Goal: Task Accomplishment & Management: Complete application form

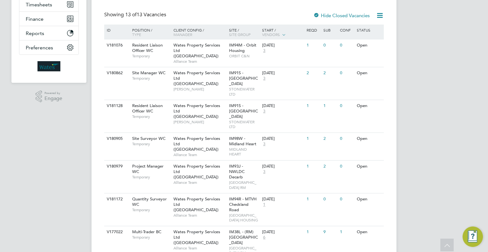
scroll to position [159, 0]
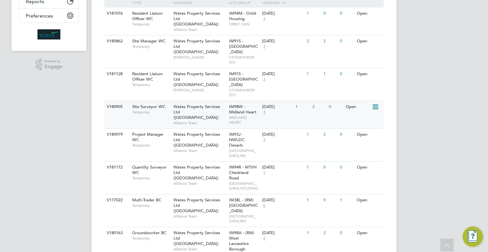
click at [258, 115] on span "MIDLAND HEART" at bounding box center [244, 120] width 30 height 10
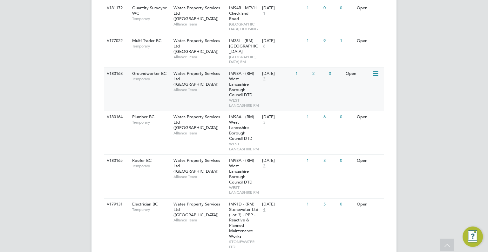
scroll to position [350, 0]
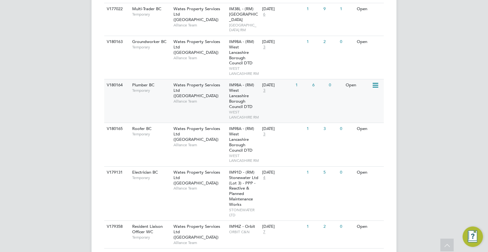
click at [349, 122] on div "V180164 Plumber BC Temporary Wates Property Services Ltd (Central & North) Alli…" at bounding box center [244, 101] width 280 height 44
click at [259, 163] on span "WEST LANCASHIRE RM" at bounding box center [244, 158] width 30 height 10
click at [264, 67] on div "V180163 Groundworker BC Temporary Wates Property Services Ltd (Central & North)…" at bounding box center [244, 58] width 280 height 44
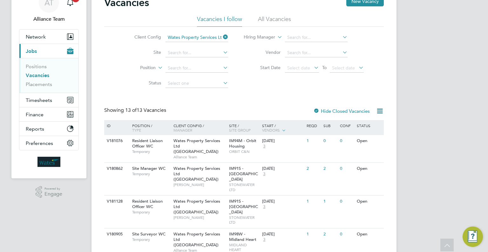
scroll to position [0, 0]
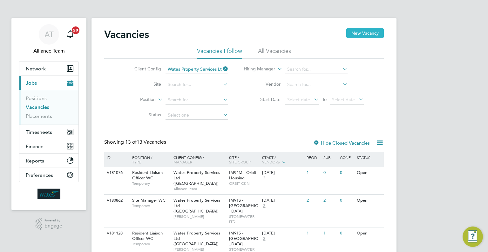
click at [369, 37] on button "New Vacancy" at bounding box center [366, 33] width 38 height 10
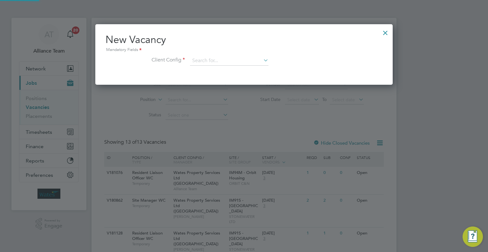
scroll to position [60, 298]
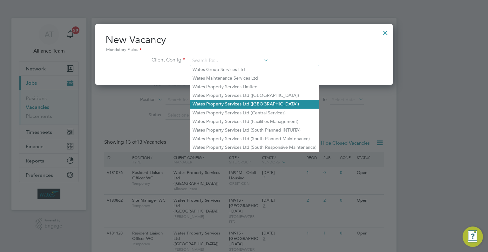
click at [258, 106] on li "Wates Property Services Ltd (Central & North)" at bounding box center [254, 104] width 129 height 9
type input "Wates Property Services Ltd (Central & North)"
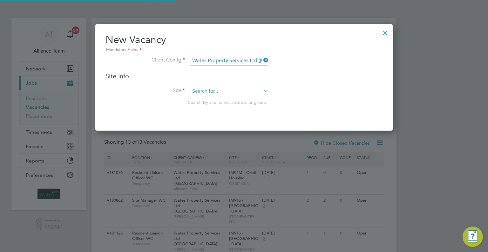
click at [233, 93] on input at bounding box center [229, 92] width 79 height 10
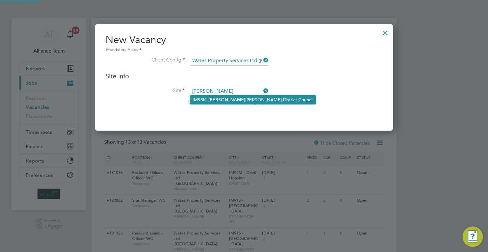
click at [244, 99] on li "IM93K - Cann ock Chase District Council" at bounding box center [253, 99] width 126 height 9
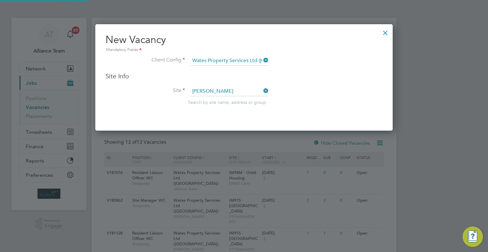
type input "IM93K - Cannock Chase District Council"
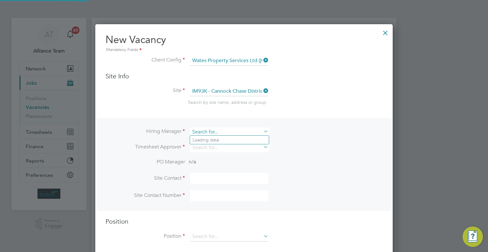
click at [203, 132] on input at bounding box center [229, 131] width 79 height 9
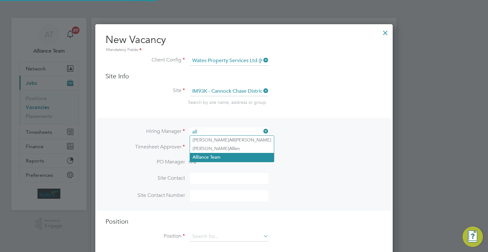
click at [223, 159] on li "All iance Team" at bounding box center [232, 157] width 84 height 9
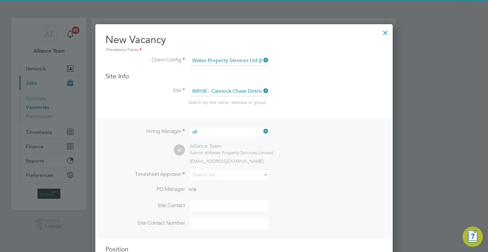
type input "Alliance Team"
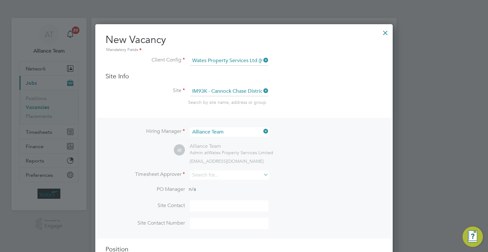
drag, startPoint x: 211, startPoint y: 168, endPoint x: 209, endPoint y: 171, distance: 4.3
click at [211, 168] on div "Hiring Manager Alliance Team AT Alliance Team Admin at Wates Property Services …" at bounding box center [244, 178] width 296 height 121
click at [209, 172] on input at bounding box center [229, 174] width 79 height 9
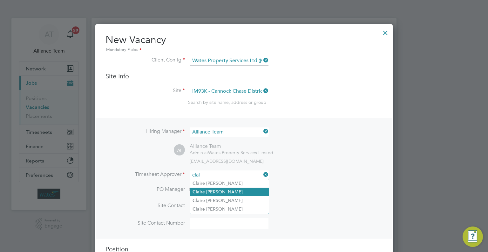
click at [231, 188] on li "Clai re Carter" at bounding box center [229, 191] width 79 height 9
type input "Claire Carter"
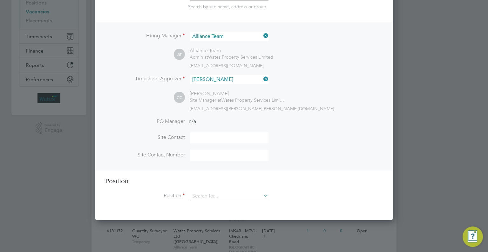
scroll to position [127, 0]
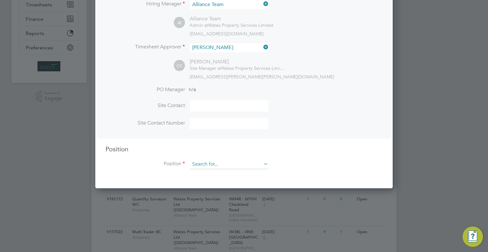
click at [214, 161] on input at bounding box center [229, 164] width 79 height 10
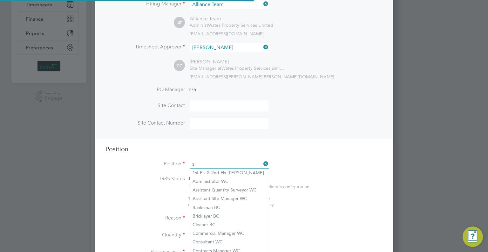
scroll to position [911, 298]
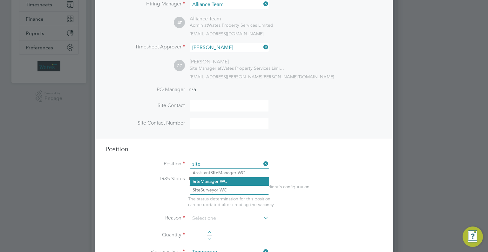
click at [230, 180] on li "Site Manager WC" at bounding box center [229, 181] width 79 height 9
type input "Site Manager WC"
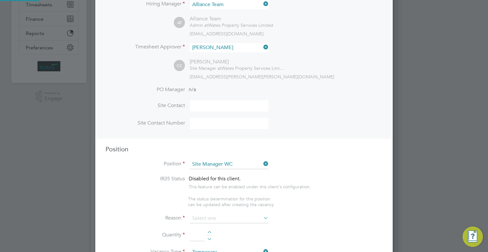
type textarea "Site Manager"
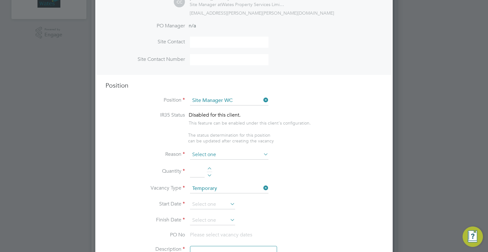
click at [202, 155] on input at bounding box center [229, 155] width 79 height 10
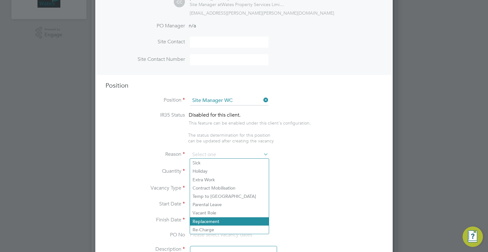
click at [201, 218] on li "Replacement" at bounding box center [229, 221] width 79 height 8
type input "Replacement"
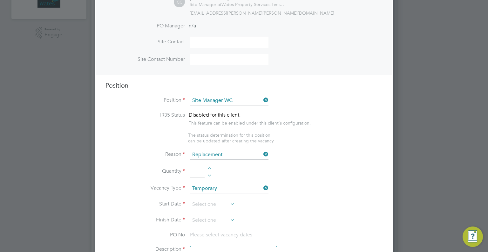
click at [195, 174] on input at bounding box center [197, 171] width 15 height 11
type input "1"
click at [212, 200] on input at bounding box center [212, 204] width 45 height 10
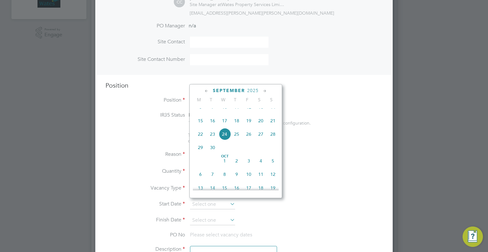
click at [199, 180] on span "6" at bounding box center [201, 174] width 12 height 12
type input "06 Oct 2025"
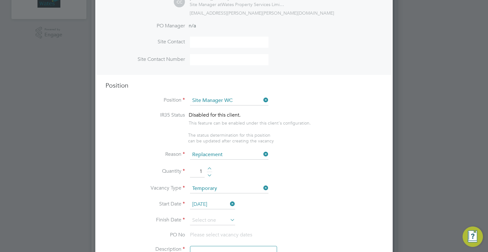
scroll to position [254, 0]
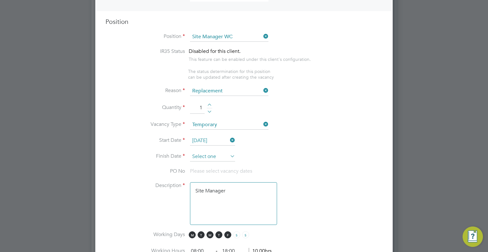
click at [218, 152] on input at bounding box center [212, 157] width 45 height 10
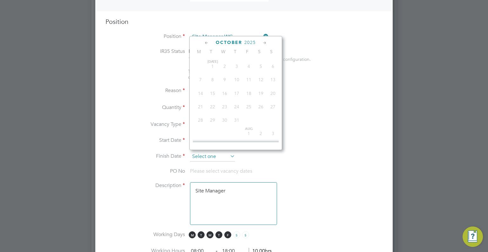
scroll to position [194, 0]
click at [266, 42] on icon at bounding box center [265, 42] width 6 height 7
click at [248, 103] on span "26" at bounding box center [249, 97] width 12 height 12
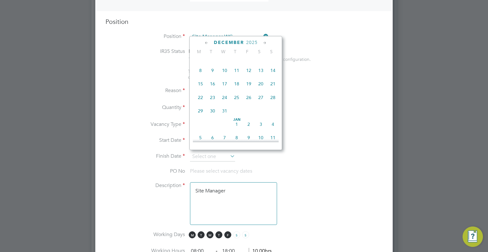
type input "[DATE]"
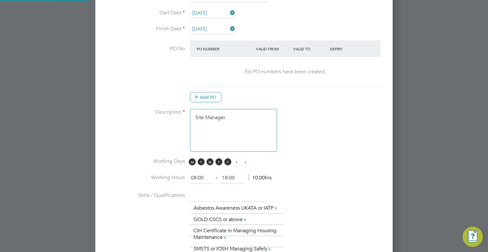
scroll to position [413, 0]
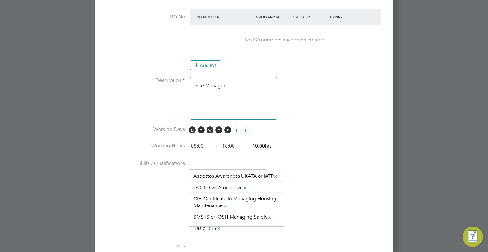
click at [243, 80] on textarea "Site Manager" at bounding box center [233, 98] width 87 height 43
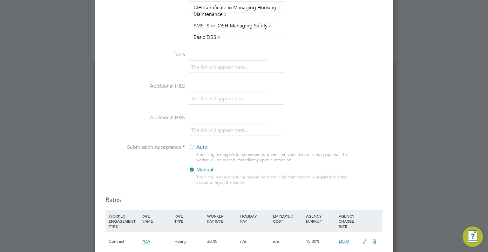
scroll to position [763, 0]
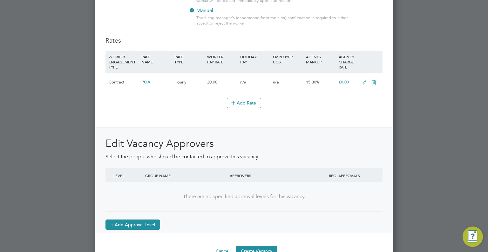
type textarea "Site Manager Paul"
click at [138, 229] on button "+ Add Approval Level" at bounding box center [133, 224] width 55 height 10
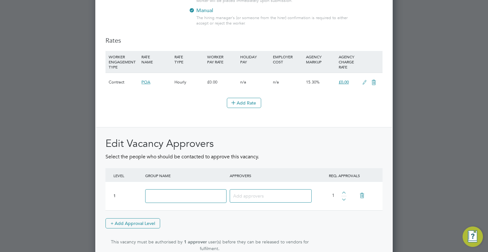
click at [179, 194] on input at bounding box center [185, 196] width 81 height 14
type input "Approver"
click at [234, 202] on div at bounding box center [271, 195] width 82 height 13
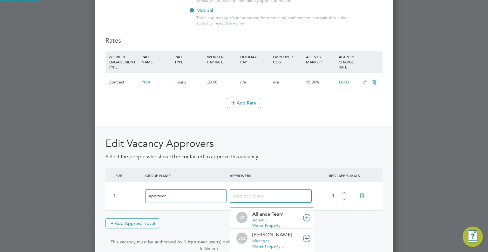
scroll to position [0, 0]
type input "christ"
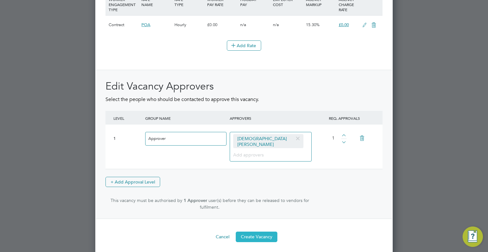
click at [260, 235] on button "Create Vacancy" at bounding box center [257, 236] width 42 height 10
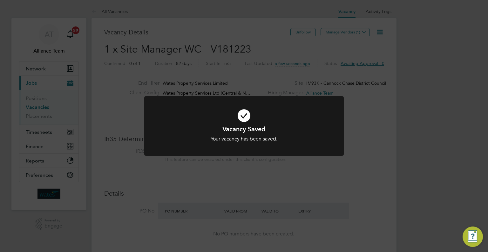
click at [435, 77] on div "Vacancy Saved Your vacancy has been saved. Cancel Okay" at bounding box center [244, 126] width 488 height 252
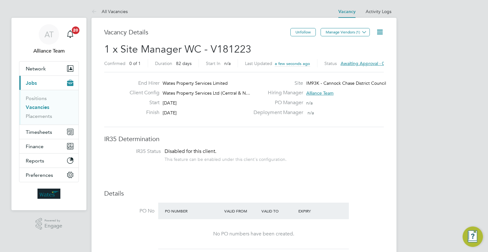
click at [379, 31] on icon at bounding box center [380, 32] width 8 height 8
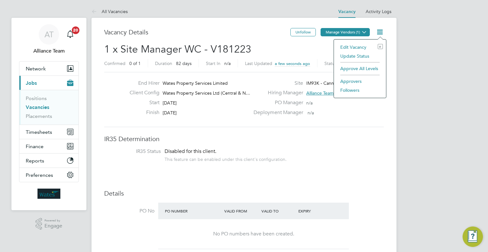
click at [341, 30] on button "Manage Vendors (1)" at bounding box center [345, 32] width 49 height 8
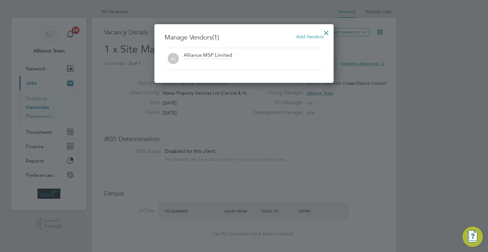
drag, startPoint x: 307, startPoint y: 38, endPoint x: 301, endPoint y: 38, distance: 5.7
click at [301, 38] on span "Add Vendors" at bounding box center [309, 36] width 27 height 6
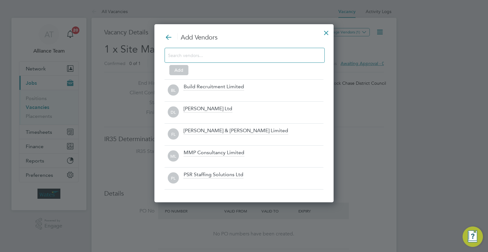
drag, startPoint x: 213, startPoint y: 82, endPoint x: 177, endPoint y: 78, distance: 36.5
click at [206, 81] on div "BL Build Recruitment Limited" at bounding box center [244, 90] width 159 height 22
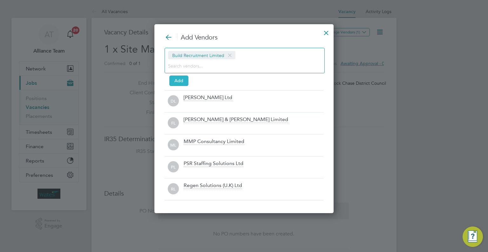
click at [173, 76] on button "Add" at bounding box center [179, 80] width 19 height 10
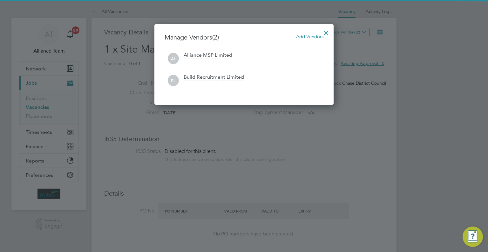
drag, startPoint x: 328, startPoint y: 32, endPoint x: 332, endPoint y: 34, distance: 4.6
click at [328, 32] on div at bounding box center [326, 30] width 11 height 11
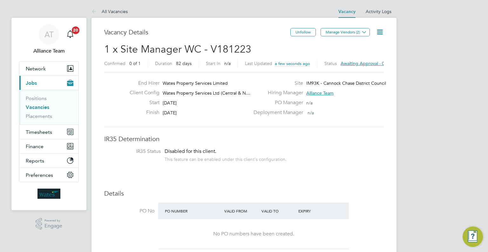
drag, startPoint x: 380, startPoint y: 31, endPoint x: 377, endPoint y: 59, distance: 27.3
click at [380, 31] on icon at bounding box center [380, 32] width 8 height 8
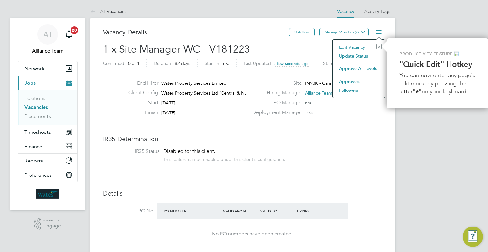
click at [350, 89] on li "Followers" at bounding box center [359, 90] width 46 height 9
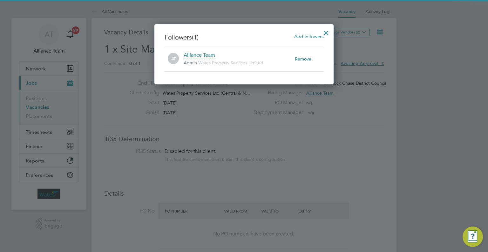
click at [305, 32] on div "Followers (1) Add followers AT Alliance Team Admin - Wates Property Services Li…" at bounding box center [244, 54] width 179 height 60
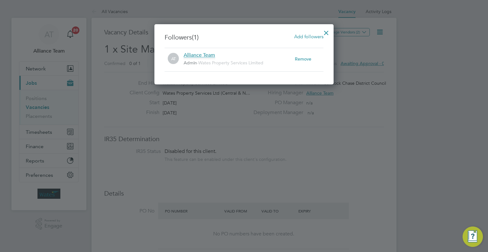
drag, startPoint x: 305, startPoint y: 31, endPoint x: 291, endPoint y: 40, distance: 16.1
click at [304, 31] on div "Followers (1) Add followers AT Alliance Team Admin - Wates Property Services Li…" at bounding box center [244, 54] width 179 height 60
drag, startPoint x: 297, startPoint y: 37, endPoint x: 286, endPoint y: 43, distance: 13.1
click at [296, 37] on span "Add followers" at bounding box center [308, 36] width 29 height 6
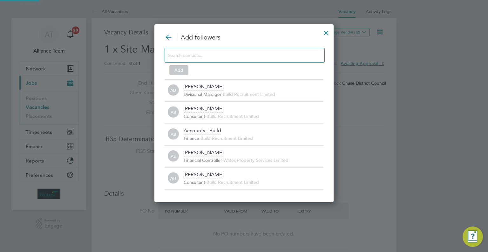
click at [211, 51] on input at bounding box center [239, 55] width 143 height 8
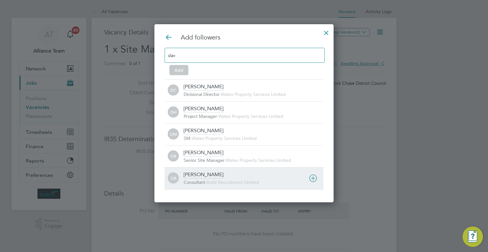
type input "dav"
click at [205, 180] on span "Consultant" at bounding box center [195, 182] width 22 height 6
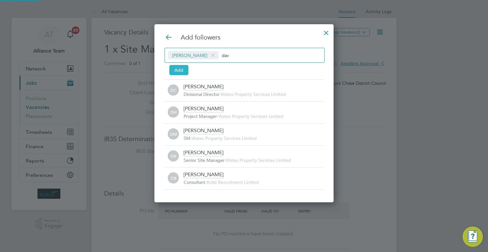
click at [174, 71] on button "Add" at bounding box center [179, 70] width 19 height 10
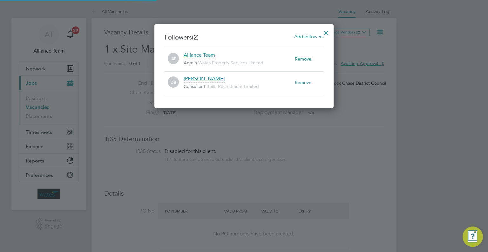
click at [328, 29] on div at bounding box center [326, 30] width 11 height 11
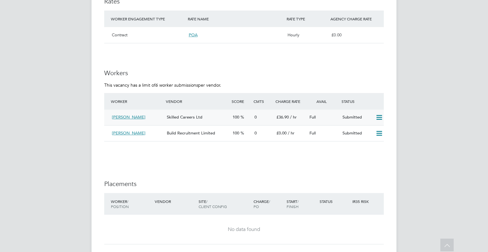
click at [380, 115] on icon at bounding box center [380, 117] width 8 height 5
click at [370, 128] on li "Offer" at bounding box center [371, 130] width 22 height 9
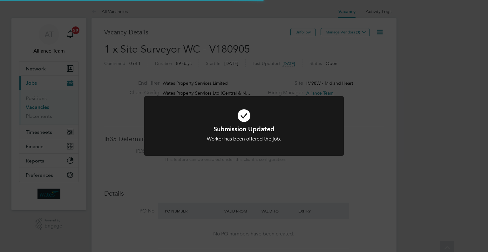
scroll to position [11, 99]
click at [406, 141] on div "Submission Updated Worker has been offered the job. Cancel Okay" at bounding box center [244, 126] width 488 height 252
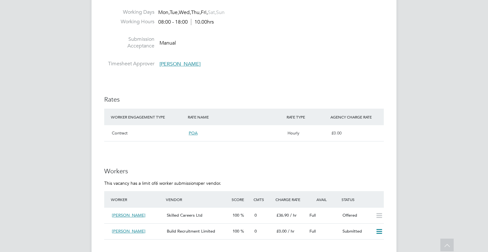
scroll to position [477, 0]
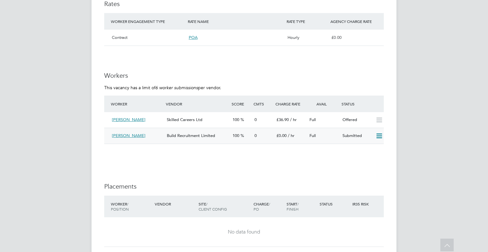
click at [378, 137] on icon at bounding box center [380, 135] width 8 height 5
click at [365, 158] on li "Reject" at bounding box center [371, 158] width 22 height 9
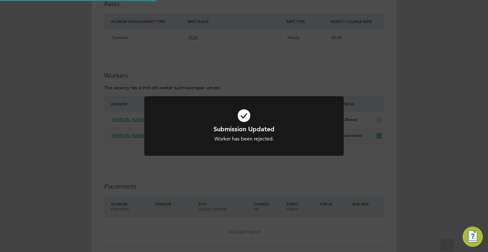
scroll to position [0, 0]
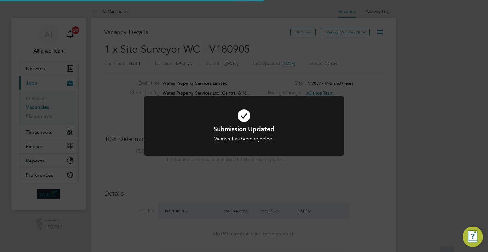
click at [428, 157] on div "Submission Updated Worker has been rejected. Cancel Okay" at bounding box center [244, 126] width 488 height 252
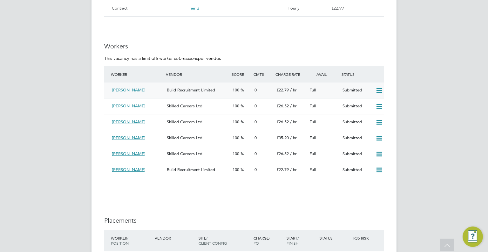
click at [379, 89] on icon at bounding box center [380, 90] width 8 height 5
click at [369, 114] on li "Reject" at bounding box center [371, 112] width 22 height 9
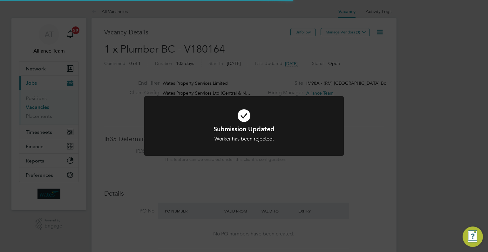
click at [396, 114] on div "Submission Updated Worker has been rejected. Cancel Okay" at bounding box center [244, 126] width 488 height 252
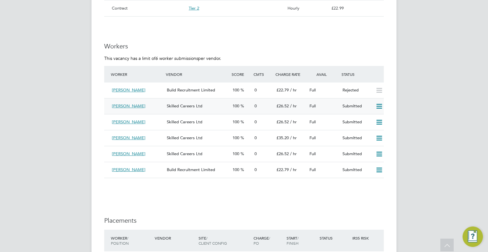
click at [382, 105] on icon at bounding box center [380, 106] width 8 height 5
click at [373, 127] on li "Reject" at bounding box center [371, 128] width 22 height 9
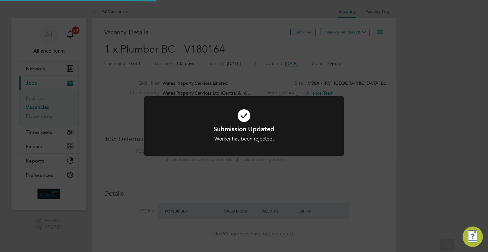
click at [403, 140] on div "Submission Updated Worker has been rejected. Cancel Okay" at bounding box center [244, 126] width 488 height 252
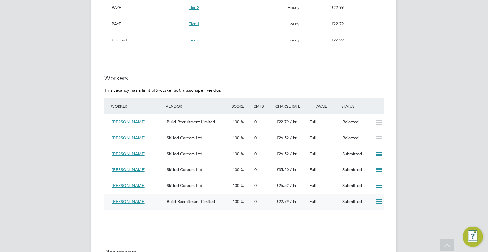
click at [381, 201] on icon at bounding box center [380, 201] width 8 height 5
click at [366, 223] on li "Reject" at bounding box center [371, 223] width 22 height 9
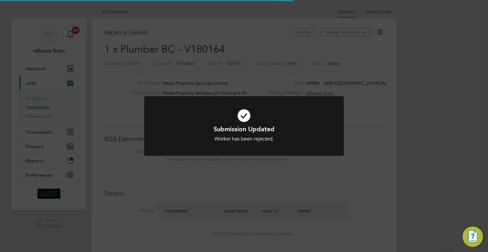
click at [406, 167] on div "Submission Updated Worker has been rejected. Cancel Okay" at bounding box center [244, 126] width 488 height 252
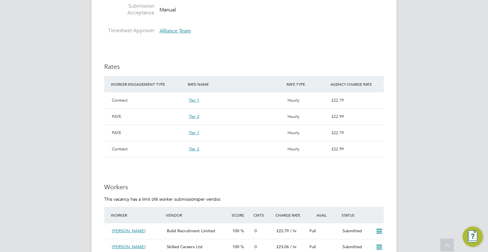
scroll to position [509, 0]
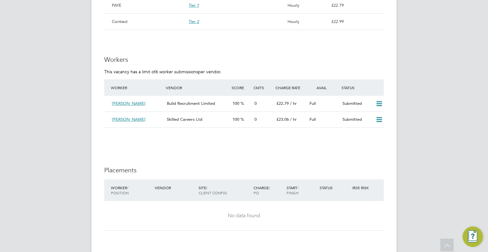
drag, startPoint x: 379, startPoint y: 102, endPoint x: 382, endPoint y: 109, distance: 7.4
click at [379, 102] on icon at bounding box center [380, 103] width 8 height 5
click at [370, 128] on li "Reject" at bounding box center [371, 125] width 22 height 9
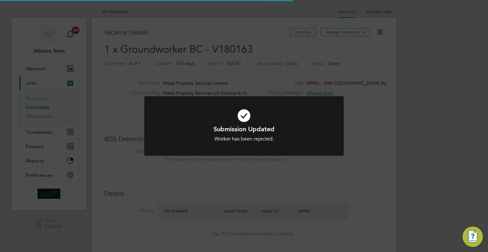
scroll to position [3, 3]
click at [402, 136] on div "Submission Updated Worker has been rejected. Cancel Okay" at bounding box center [244, 126] width 488 height 252
